Goal: Find contact information: Find contact information

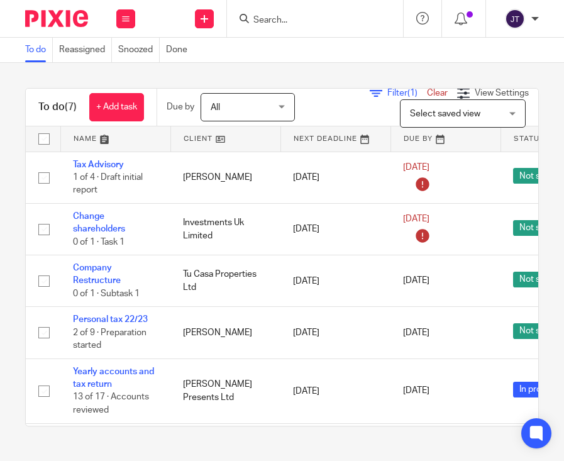
click at [279, 26] on div at bounding box center [315, 18] width 176 height 37
click at [297, 22] on input "Search" at bounding box center [308, 20] width 113 height 11
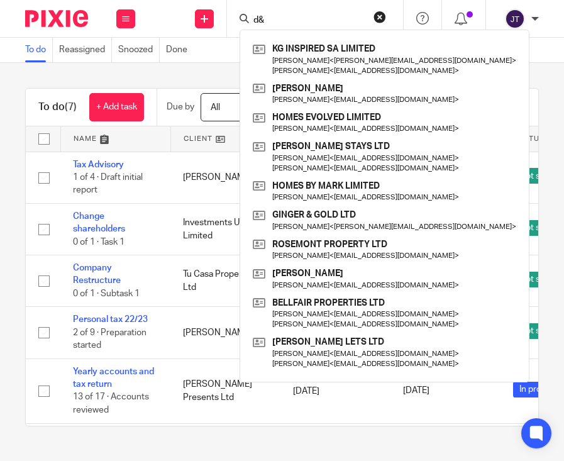
type input "d"
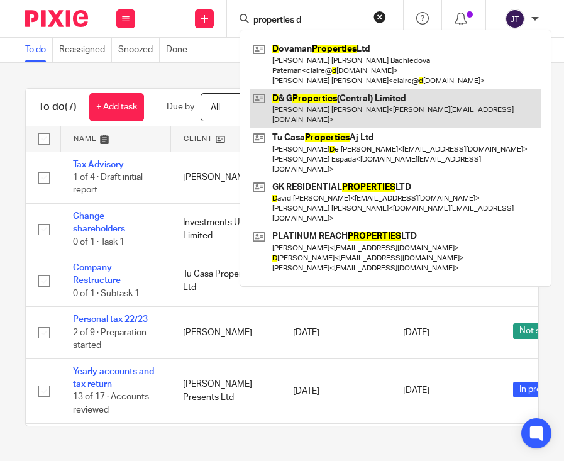
type input "properties d"
click at [312, 98] on link at bounding box center [396, 108] width 292 height 39
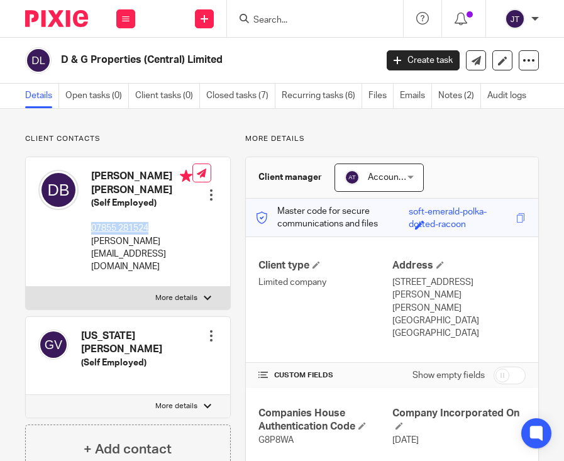
drag, startPoint x: 162, startPoint y: 233, endPoint x: 91, endPoint y: 231, distance: 70.5
click at [91, 231] on p "07855 281524" at bounding box center [141, 228] width 101 height 13
copy tcxspan "07855 281524"
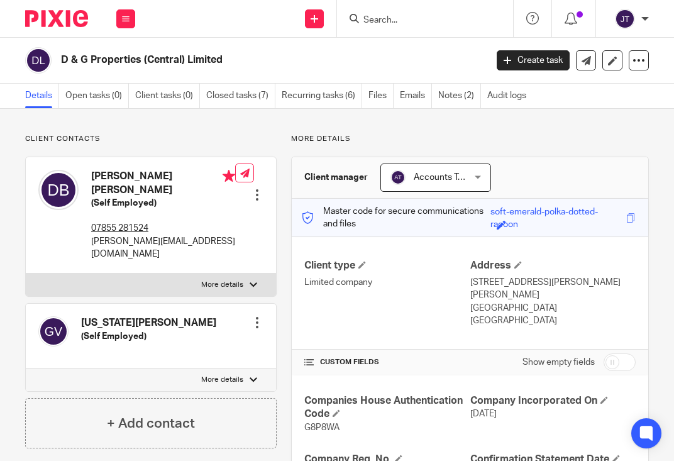
click at [222, 226] on div "Daniel Michael Burke (Self Employed) 07855 281524 daniel@moving-places.com Edit…" at bounding box center [151, 215] width 250 height 116
drag, startPoint x: 205, startPoint y: 230, endPoint x: 91, endPoint y: 235, distance: 113.9
click at [91, 235] on p "[PERSON_NAME][EMAIL_ADDRESS][DOMAIN_NAME]" at bounding box center [163, 248] width 144 height 26
copy p "[PERSON_NAME][EMAIL_ADDRESS][DOMAIN_NAME]"
click at [185, 222] on p "07855 281524" at bounding box center [163, 228] width 144 height 13
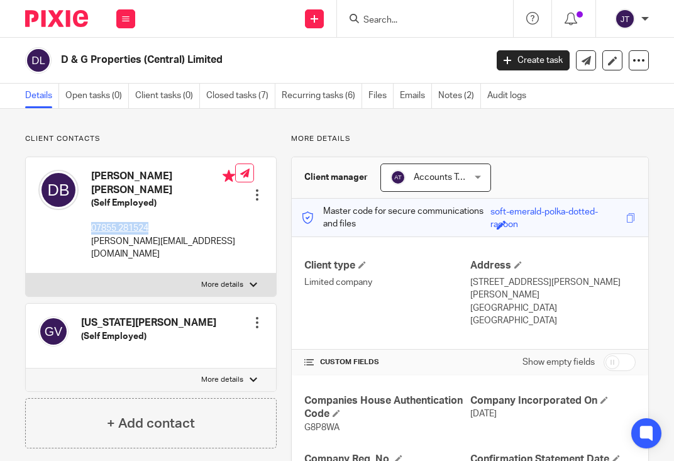
drag, startPoint x: 172, startPoint y: 218, endPoint x: 91, endPoint y: 218, distance: 80.5
click at [91, 222] on p "07855 281524" at bounding box center [163, 228] width 144 height 13
copy tcxspan "07855 281524"
drag, startPoint x: 230, startPoint y: 231, endPoint x: 93, endPoint y: 234, distance: 137.1
click at [93, 234] on div "Daniel Michael Burke (Self Employed) 07855 281524 daniel@moving-places.com Edit…" at bounding box center [151, 215] width 250 height 116
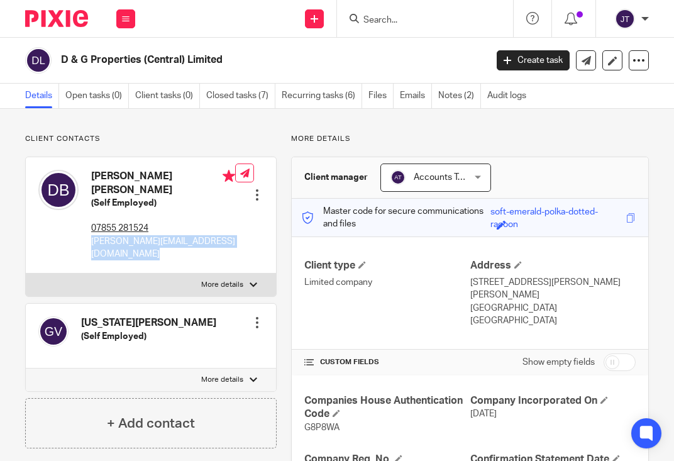
copy div "[PERSON_NAME][EMAIL_ADDRESS][DOMAIN_NAME]"
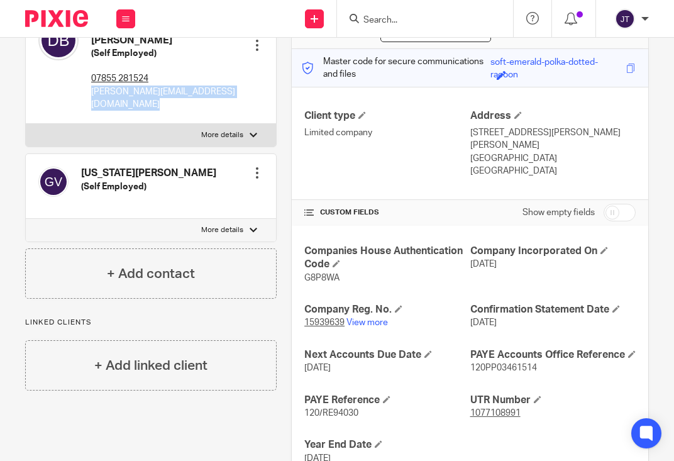
scroll to position [192, 0]
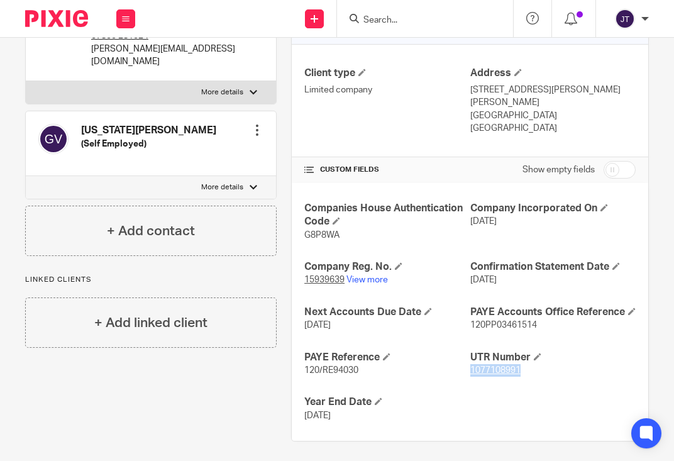
drag, startPoint x: 534, startPoint y: 370, endPoint x: 470, endPoint y: 372, distance: 64.2
click at [470, 372] on p "1077108991" at bounding box center [552, 370] width 165 height 13
copy tcxspan "1077108991"
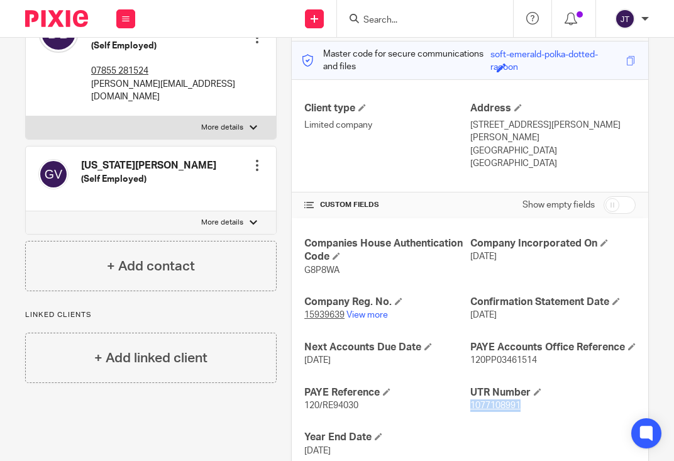
scroll to position [163, 0]
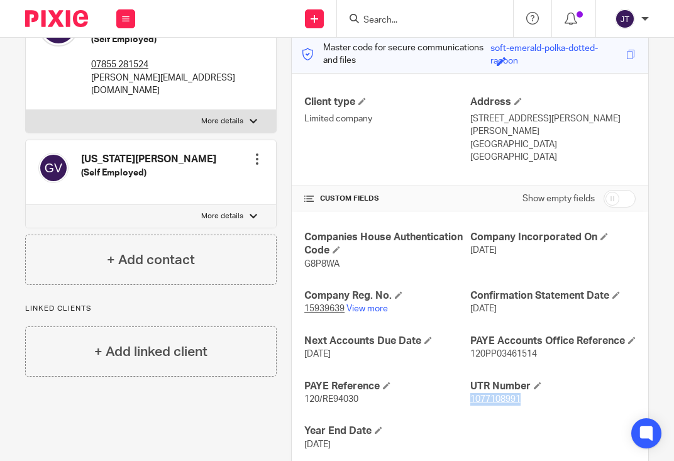
copy tcxspan "1077108991"
